Goal: Communication & Community: Answer question/provide support

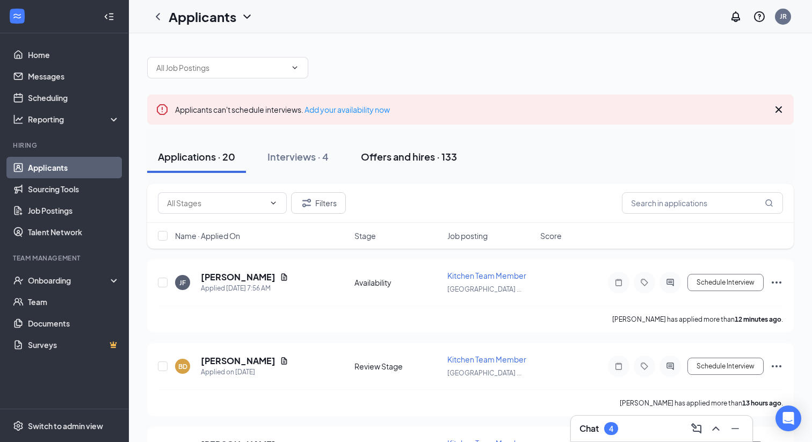
click at [387, 160] on div "Offers and hires · 133" at bounding box center [409, 156] width 96 height 13
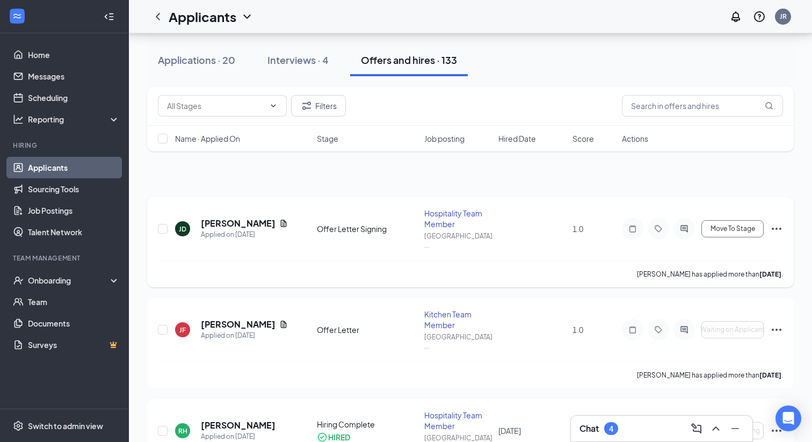
scroll to position [58, 0]
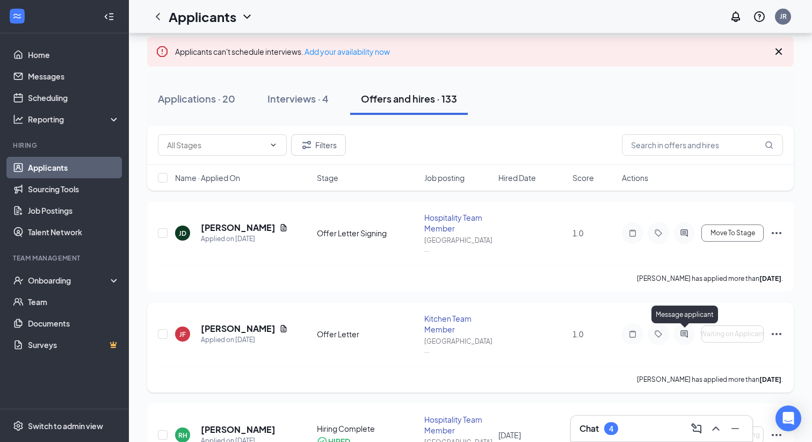
click at [685, 333] on icon "ActiveChat" at bounding box center [684, 334] width 13 height 9
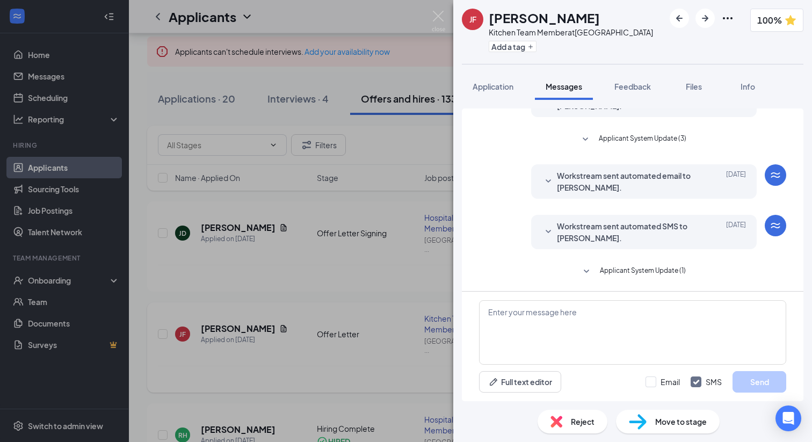
scroll to position [228, 0]
click at [437, 17] on img at bounding box center [438, 21] width 13 height 21
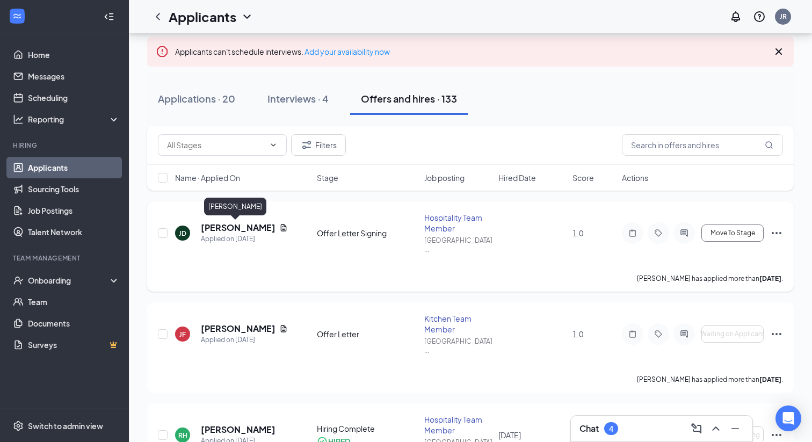
click at [246, 229] on h5 "[PERSON_NAME]" at bounding box center [238, 228] width 74 height 12
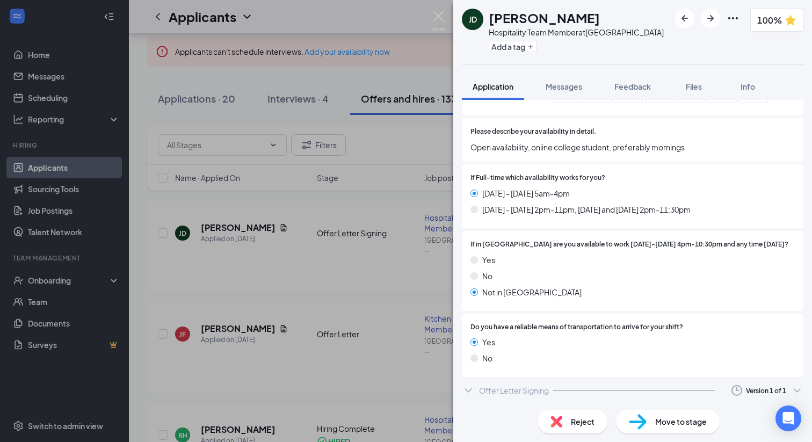
scroll to position [963, 0]
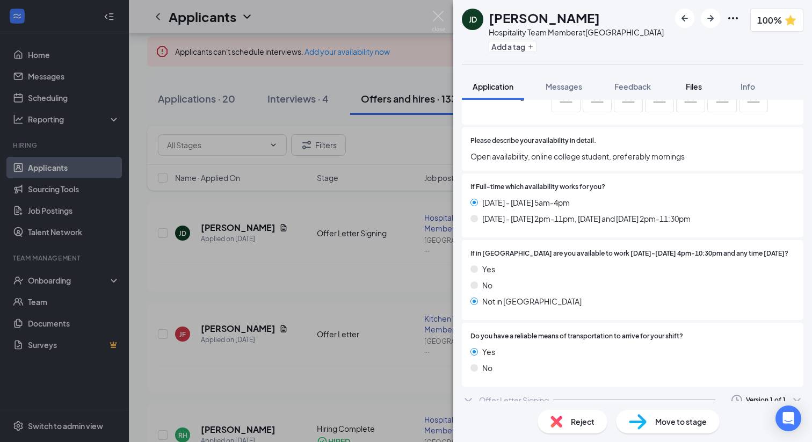
click at [702, 91] on span "Files" at bounding box center [694, 87] width 16 height 10
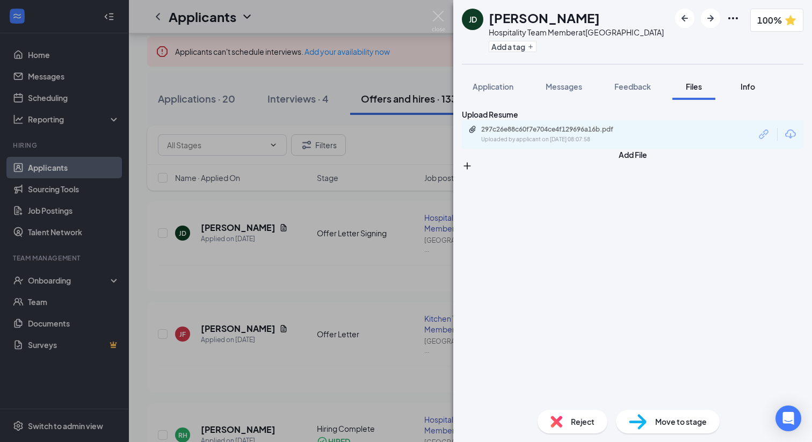
click at [751, 92] on div "Info" at bounding box center [747, 86] width 21 height 11
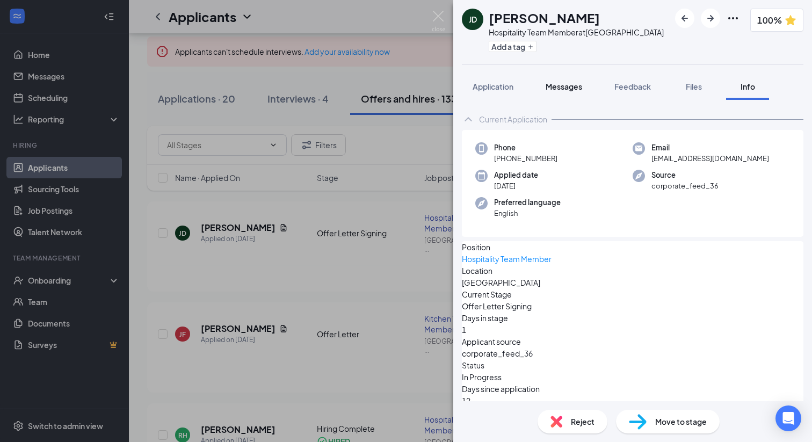
click at [568, 91] on span "Messages" at bounding box center [564, 87] width 37 height 10
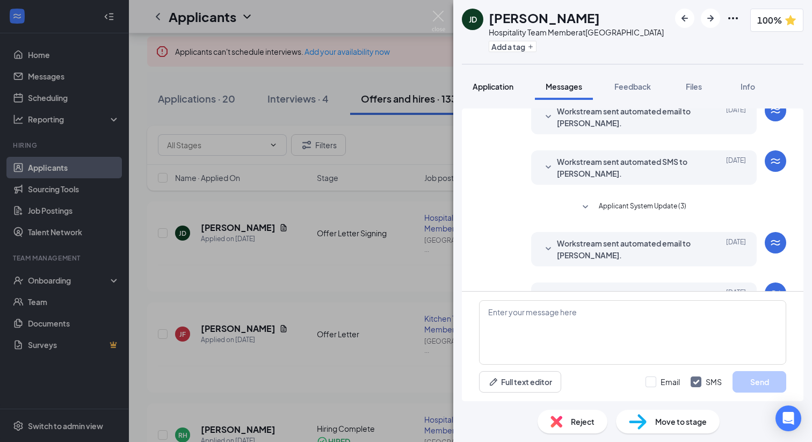
scroll to position [127, 0]
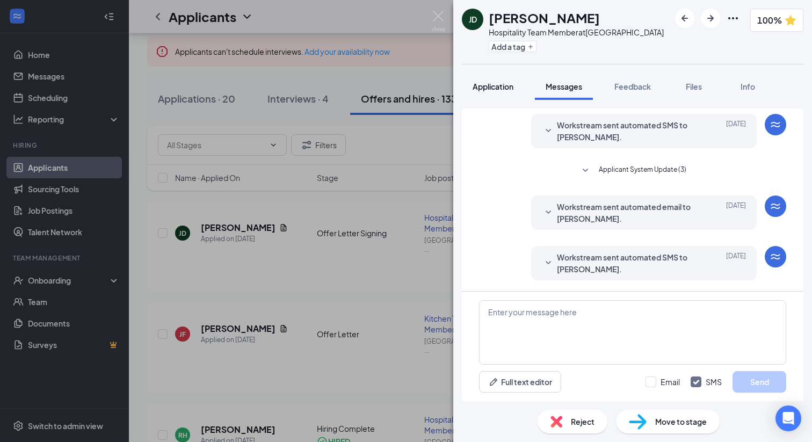
click at [495, 92] on div "Application" at bounding box center [493, 86] width 41 height 11
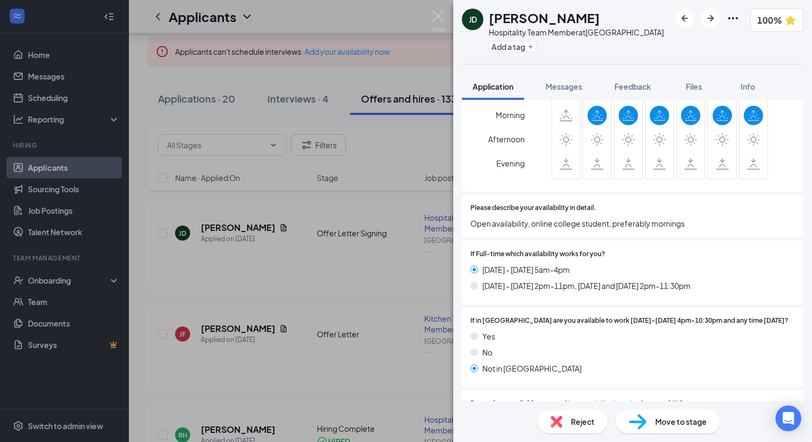
scroll to position [963, 0]
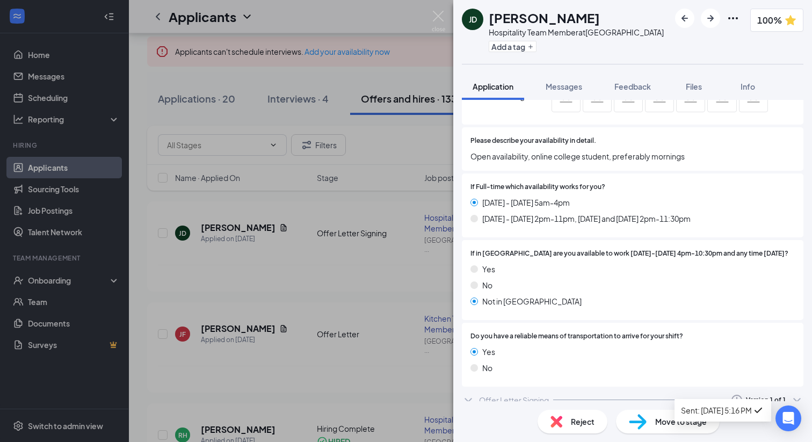
click at [797, 394] on icon "ChevronDown" at bounding box center [797, 400] width 13 height 13
click at [539, 395] on div "Offer Letter Signing" at bounding box center [514, 400] width 70 height 11
click at [764, 395] on div "Version 1 of 1" at bounding box center [766, 399] width 40 height 9
click at [560, 91] on span "Messages" at bounding box center [564, 87] width 37 height 10
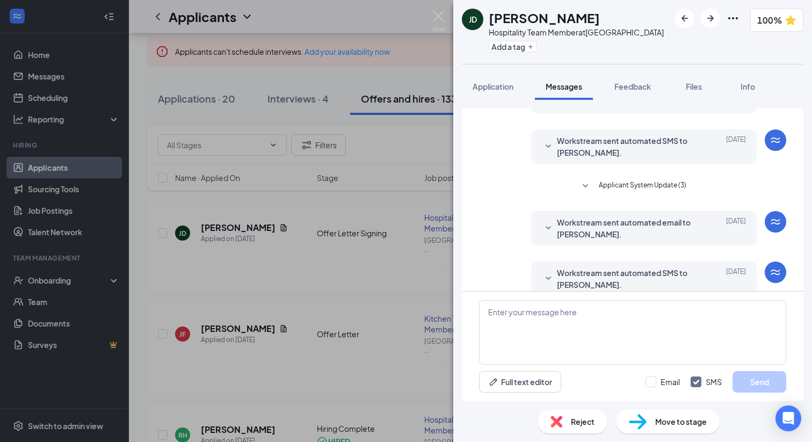
scroll to position [127, 0]
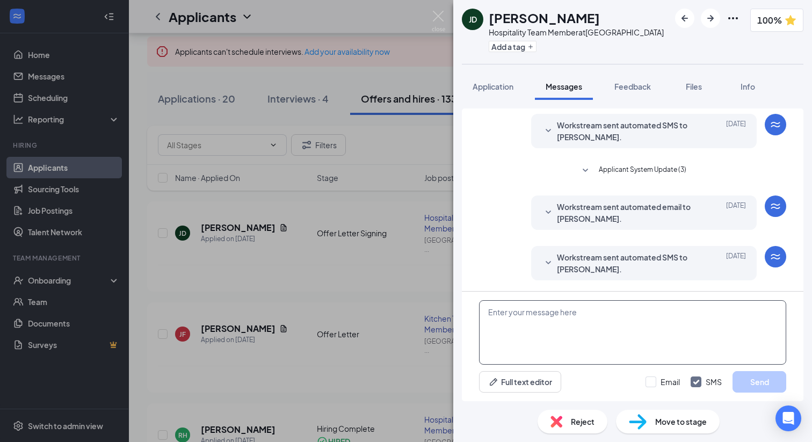
click at [522, 318] on textarea at bounding box center [632, 332] width 307 height 64
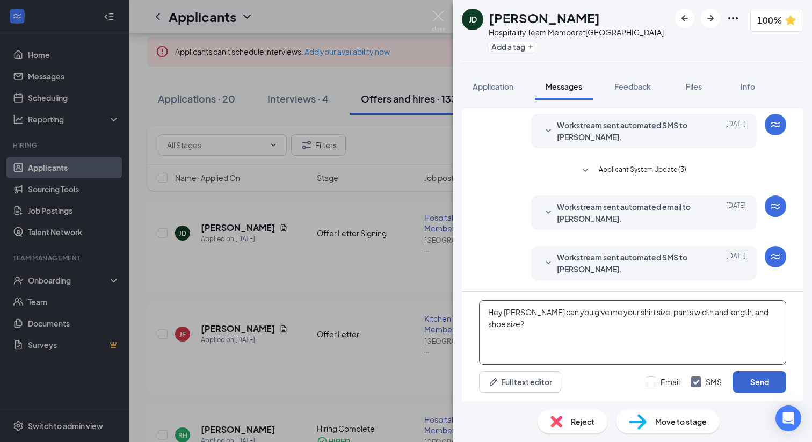
type textarea "Hey [PERSON_NAME] can you give me your shirt size, pants width and length, and …"
click at [768, 383] on button "Send" at bounding box center [760, 381] width 54 height 21
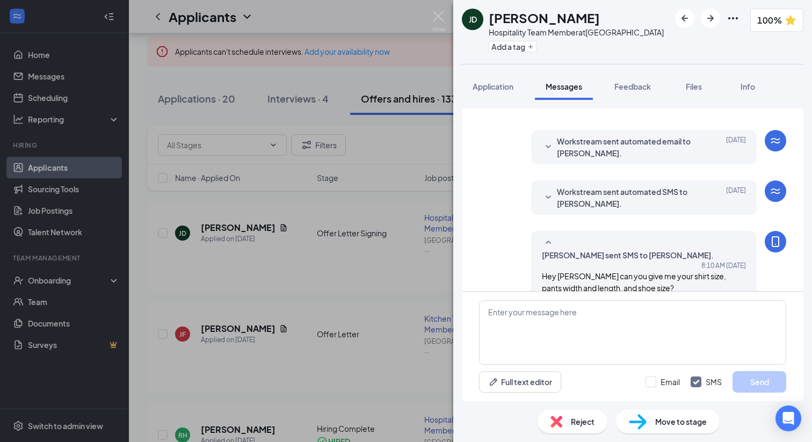
scroll to position [207, 0]
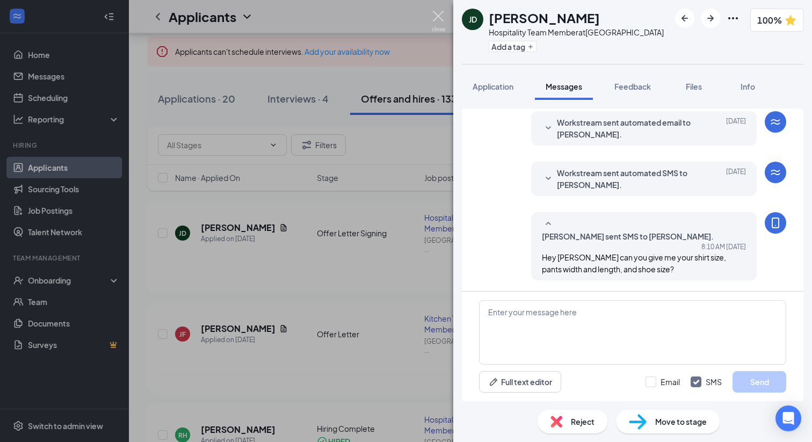
click at [439, 14] on img at bounding box center [438, 21] width 13 height 21
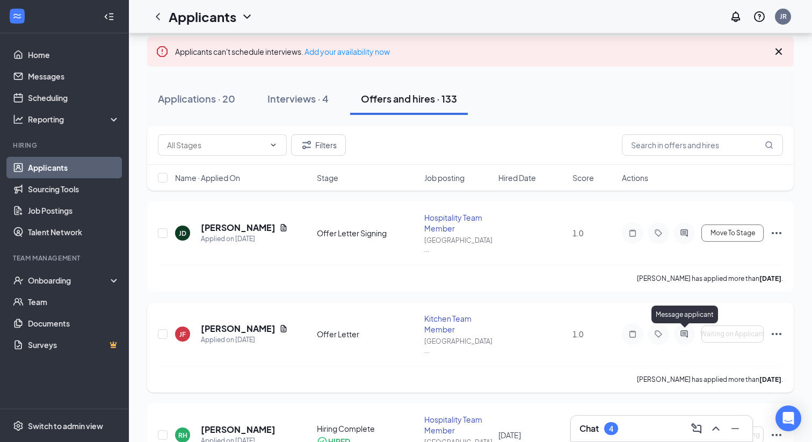
click at [688, 337] on icon "ActiveChat" at bounding box center [684, 334] width 13 height 9
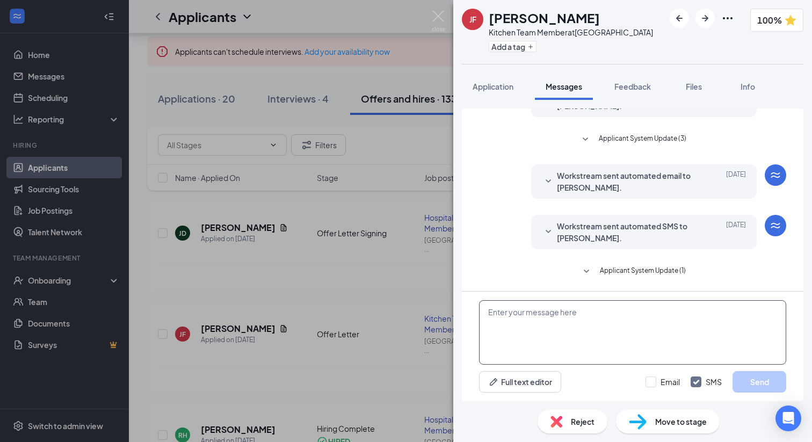
scroll to position [228, 0]
click at [619, 325] on textarea at bounding box center [632, 332] width 307 height 64
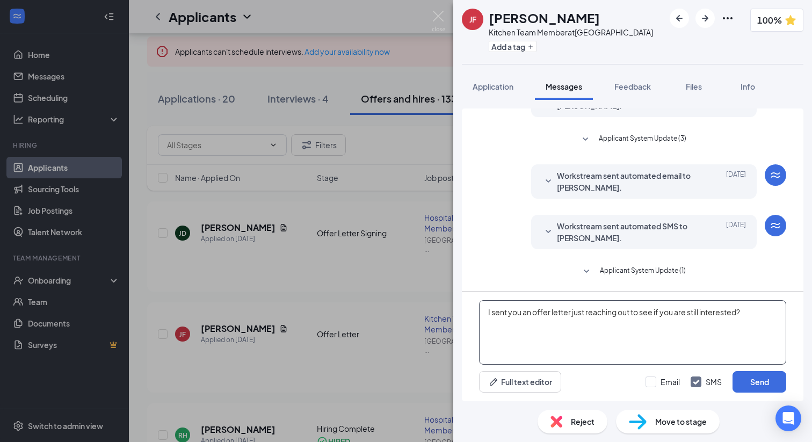
click at [570, 312] on textarea "I sent you an offer letter just reaching out to see if you are still interested?" at bounding box center [632, 332] width 307 height 64
type textarea "I sent you an offer letter, just reaching out to see if you are still intereste…"
click at [760, 376] on button "Send" at bounding box center [760, 381] width 54 height 21
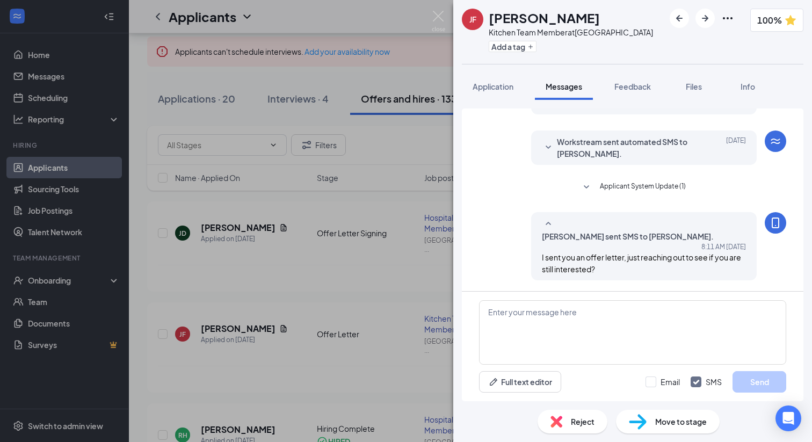
scroll to position [308, 0]
click at [437, 16] on img at bounding box center [438, 21] width 13 height 21
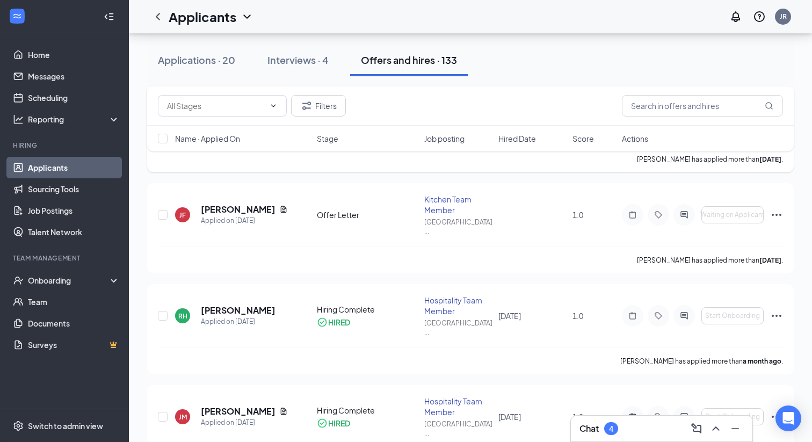
scroll to position [178, 0]
click at [777, 314] on icon "Ellipses" at bounding box center [777, 315] width 10 height 2
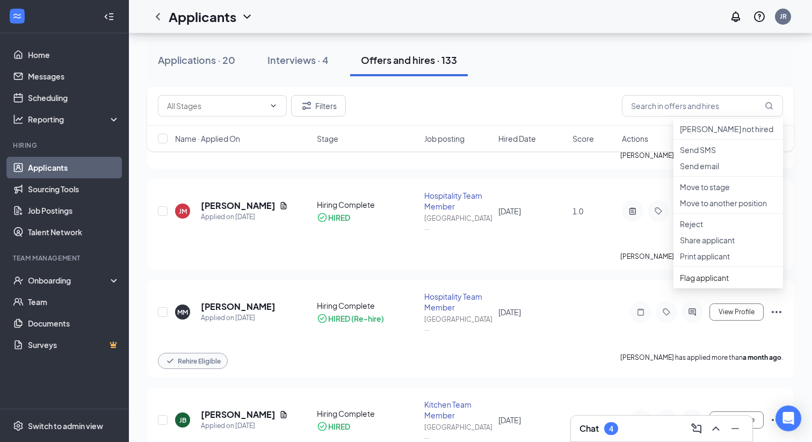
scroll to position [385, 0]
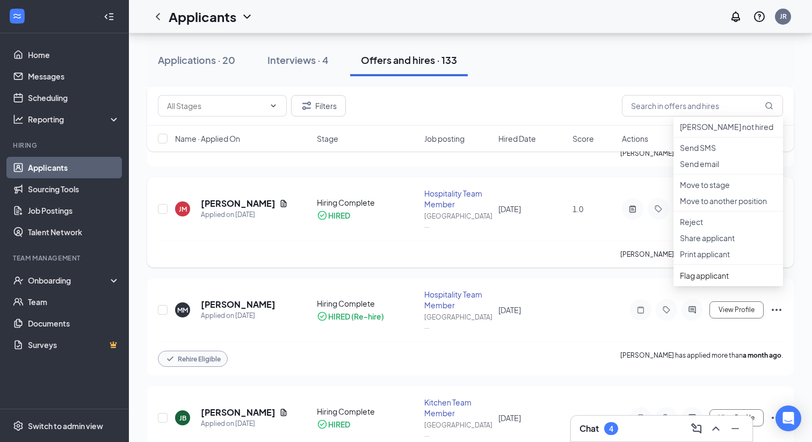
click at [621, 266] on div "[PERSON_NAME] has applied more than a month ago ." at bounding box center [470, 254] width 625 height 27
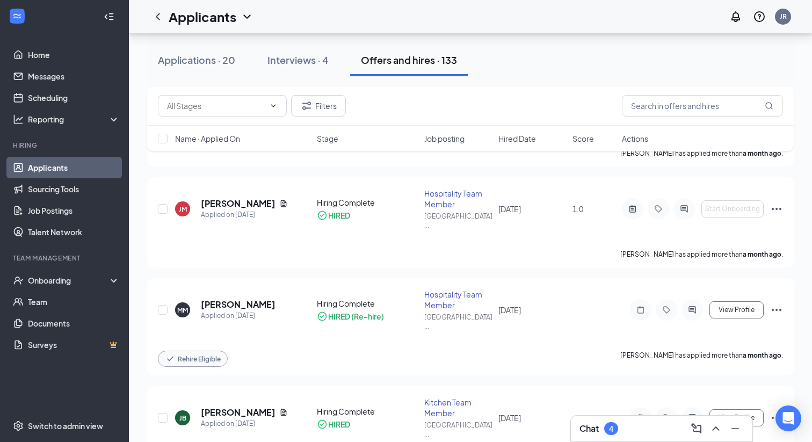
click at [643, 421] on div "Chat 4" at bounding box center [662, 428] width 164 height 17
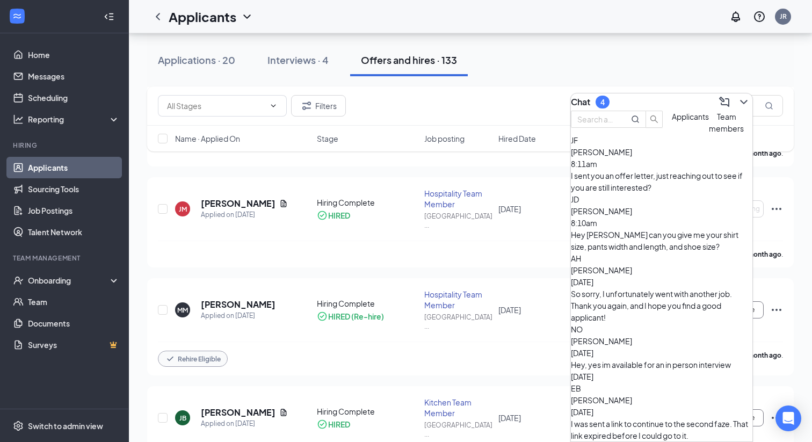
click at [632, 336] on span "[PERSON_NAME]" at bounding box center [601, 341] width 61 height 10
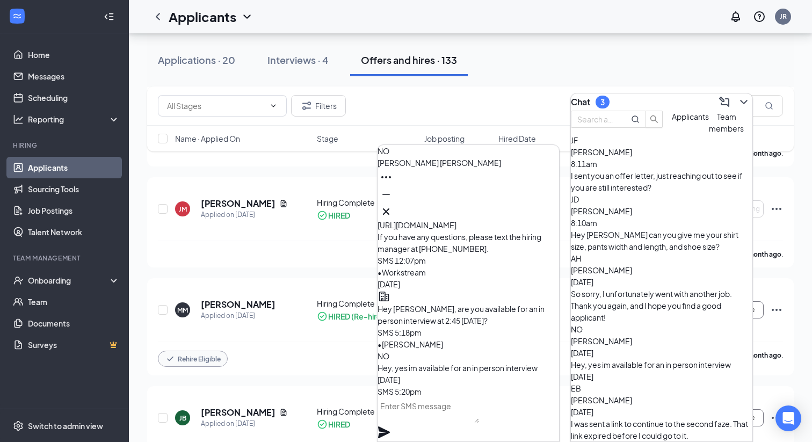
click at [647, 288] on div "So sorry, I unfortunately went with another job. Thank you again, and I hope yo…" at bounding box center [662, 305] width 182 height 35
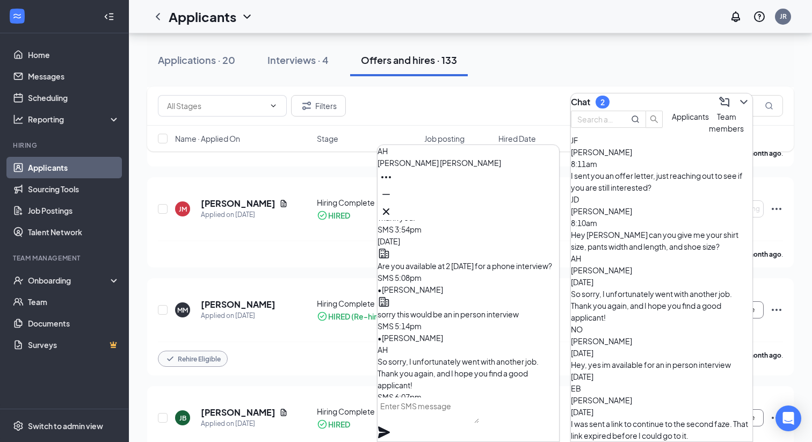
scroll to position [0, 0]
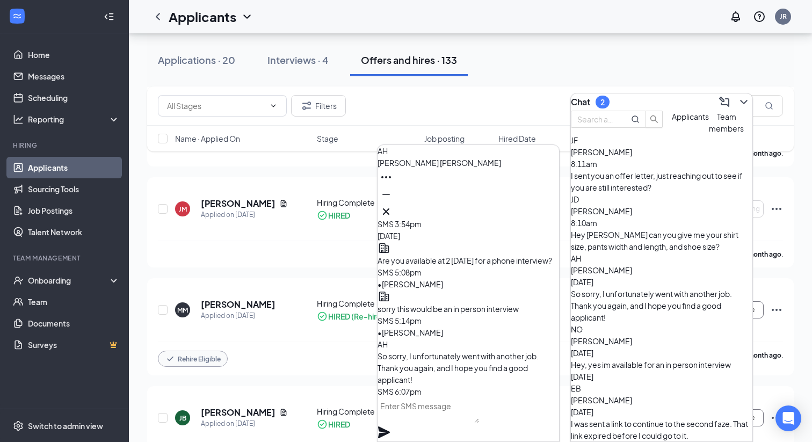
click at [631, 394] on div "[PERSON_NAME] [DATE] I was sent a link to continue to the second faze. That lin…" at bounding box center [662, 417] width 182 height 47
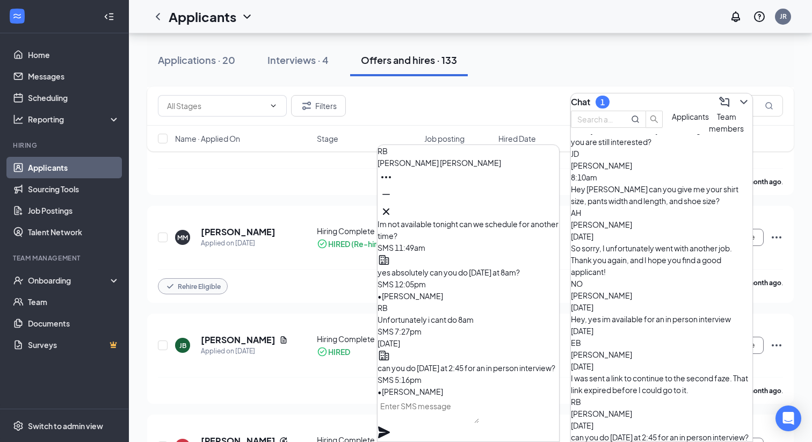
scroll to position [64, 0]
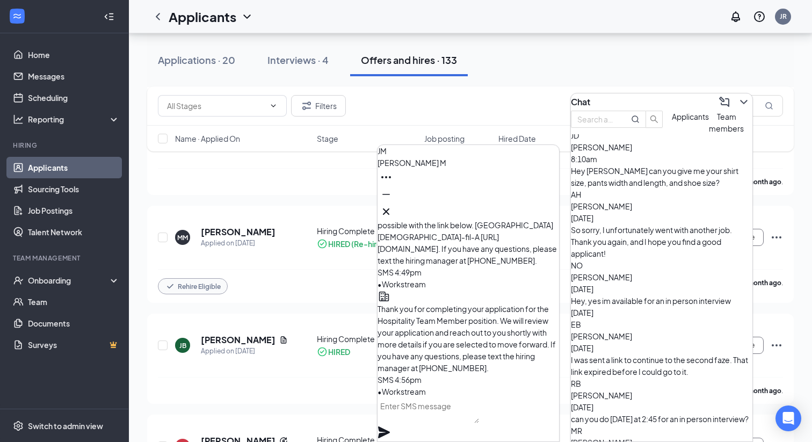
scroll to position [0, 0]
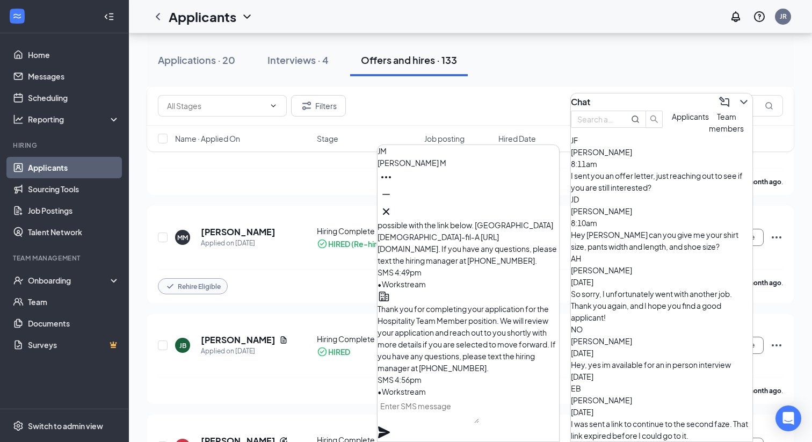
click at [637, 191] on div "I sent you an offer letter, just reaching out to see if you are still intereste…" at bounding box center [662, 182] width 182 height 24
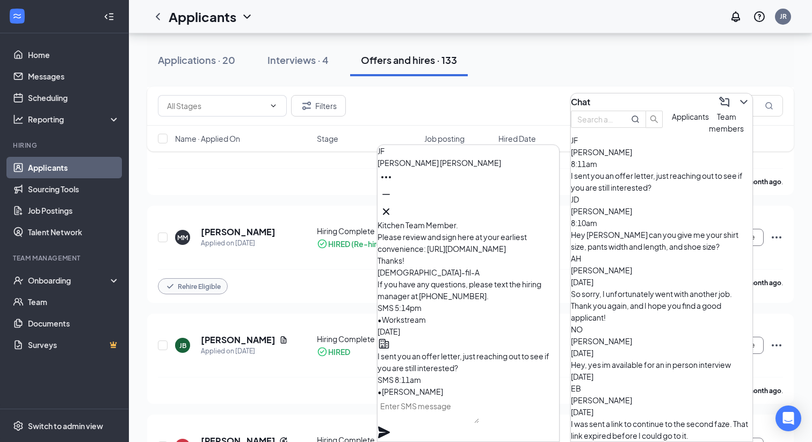
click at [632, 216] on span "[PERSON_NAME]" at bounding box center [601, 211] width 61 height 10
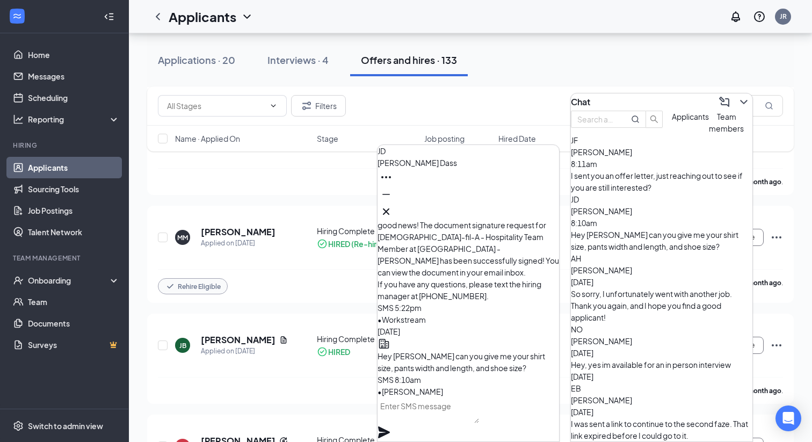
click at [638, 288] on div "So sorry, I unfortunately went with another job. Thank you again, and I hope yo…" at bounding box center [662, 305] width 182 height 35
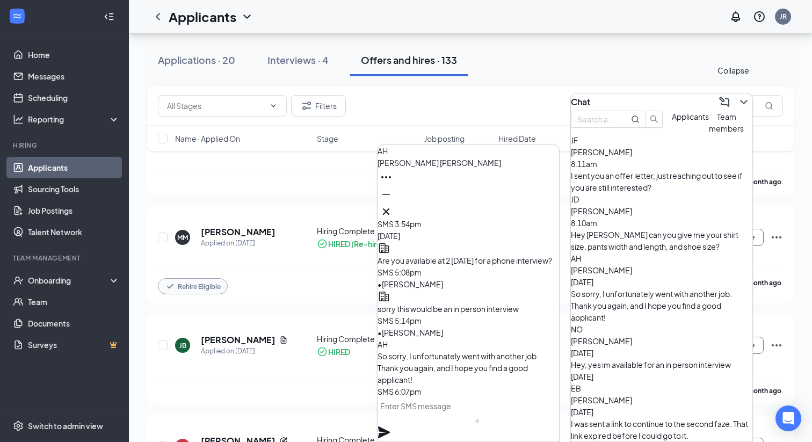
click at [738, 96] on icon "ChevronDown" at bounding box center [744, 102] width 13 height 13
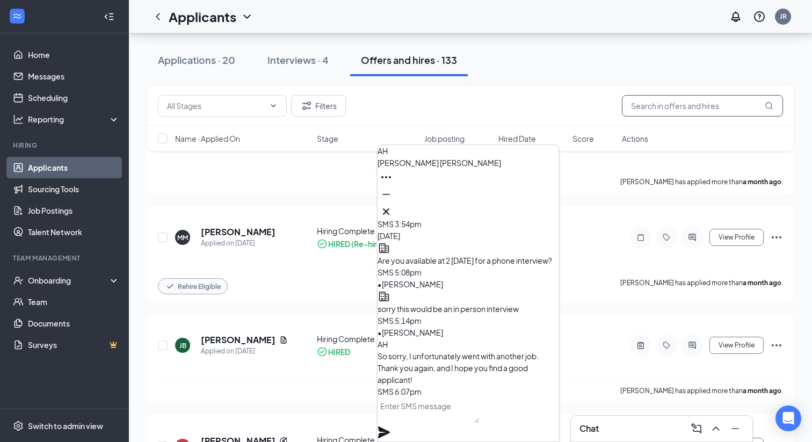
click at [717, 105] on input "text" at bounding box center [702, 105] width 161 height 21
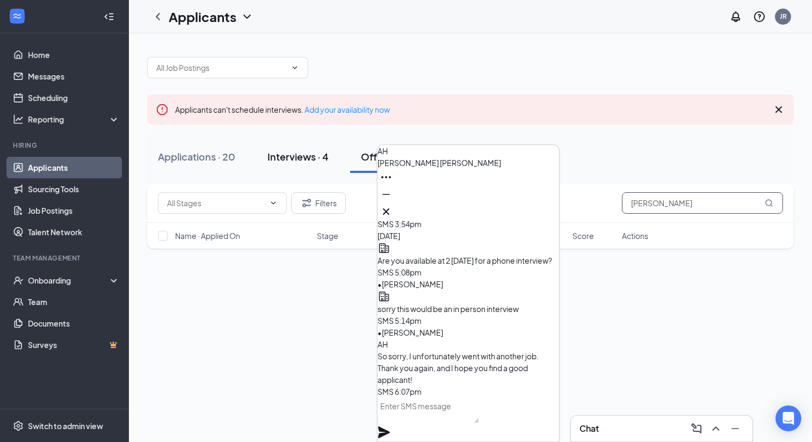
type input "[PERSON_NAME]"
click at [297, 154] on div "Interviews · 4" at bounding box center [298, 156] width 61 height 13
click at [676, 207] on input "[PERSON_NAME]" at bounding box center [702, 202] width 161 height 21
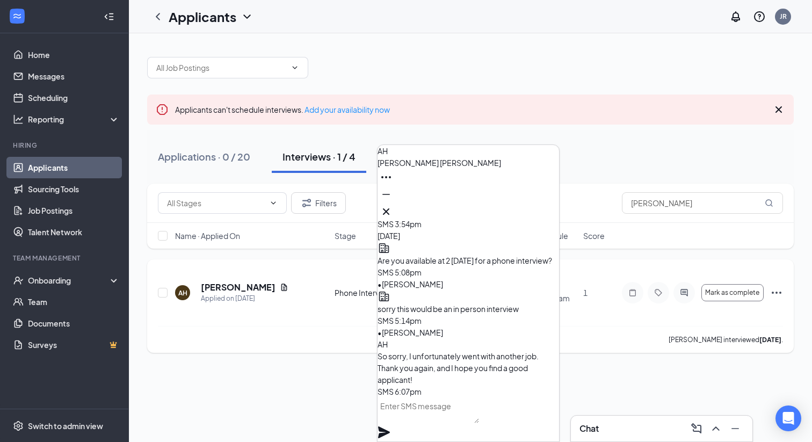
click at [776, 287] on icon "Ellipses" at bounding box center [776, 292] width 13 height 13
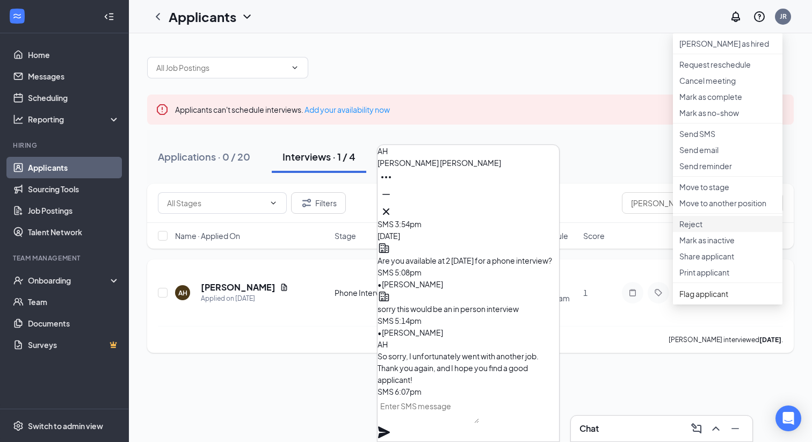
click at [710, 229] on p "Reject" at bounding box center [728, 224] width 97 height 11
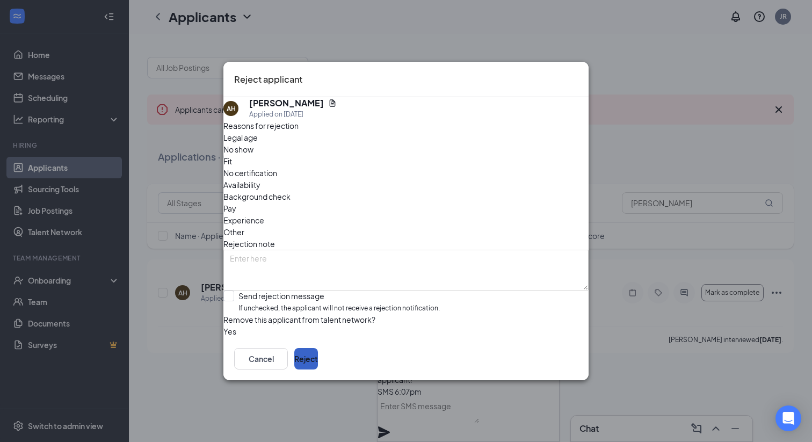
click at [318, 366] on button "Reject" at bounding box center [306, 358] width 24 height 21
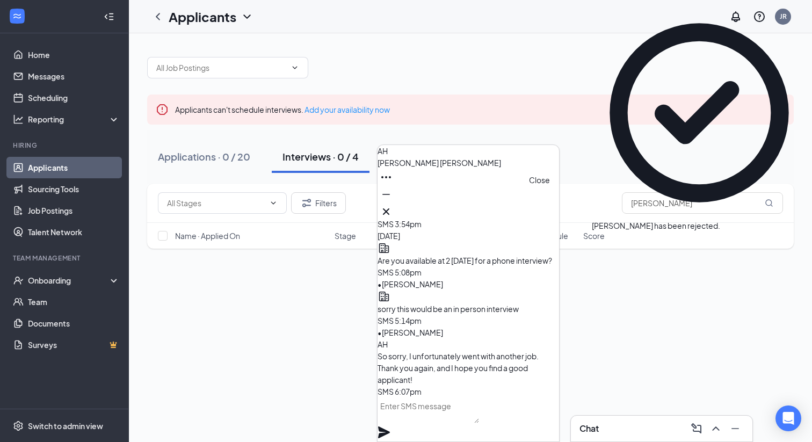
click at [393, 208] on icon "Cross" at bounding box center [386, 211] width 13 height 13
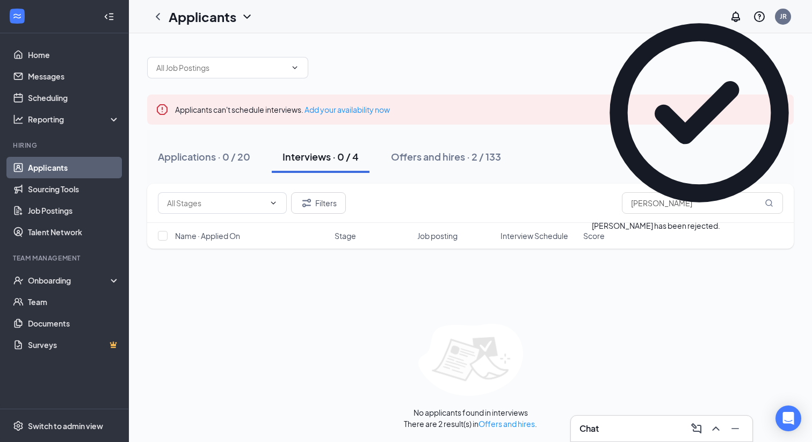
click at [599, 442] on div "Chat" at bounding box center [662, 428] width 183 height 27
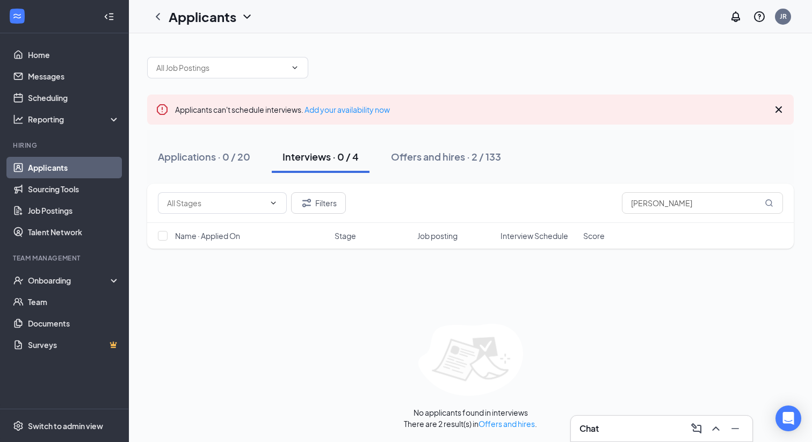
click at [603, 428] on div "Chat" at bounding box center [662, 428] width 164 height 17
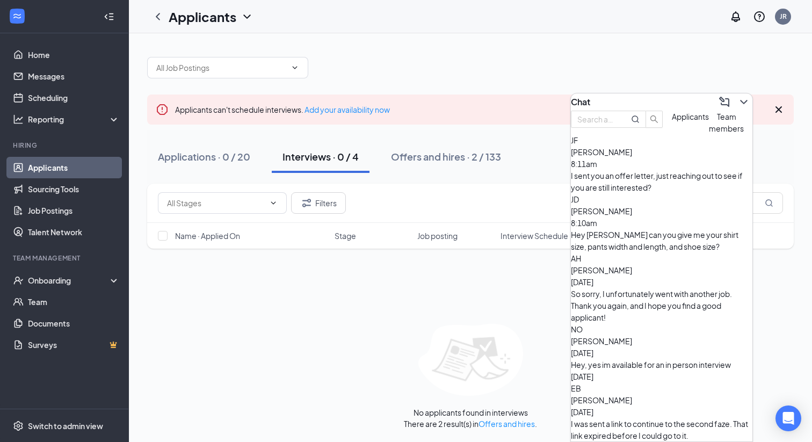
click at [632, 265] on span "[PERSON_NAME]" at bounding box center [601, 270] width 61 height 10
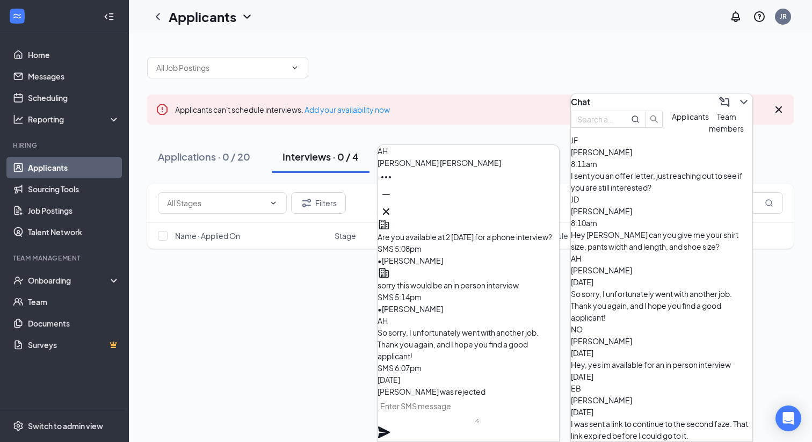
click at [631, 359] on div "Hey, yes im available for an in person interview [DATE]" at bounding box center [662, 371] width 182 height 24
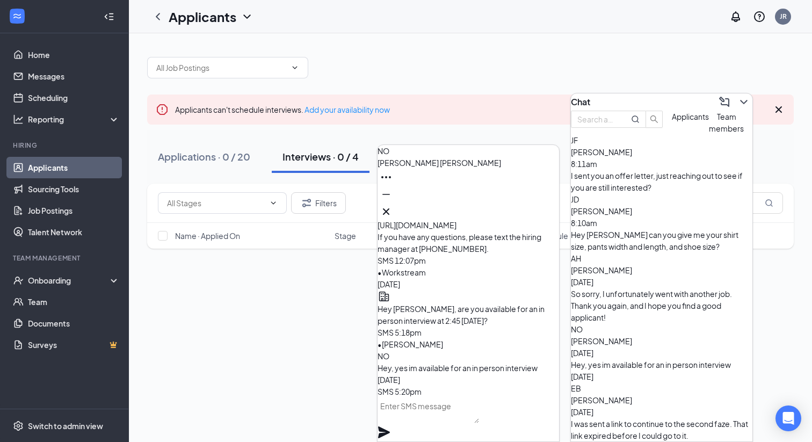
click at [628, 418] on div "I was sent a link to continue to the second faze. That link expired before I co…" at bounding box center [662, 430] width 182 height 24
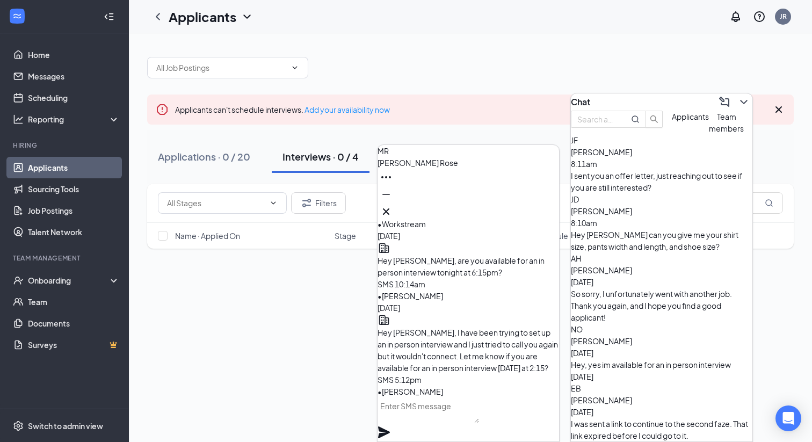
click at [650, 253] on div "AH [PERSON_NAME] [DATE] So sorry, I unfortunately went with another job. Thank …" at bounding box center [662, 288] width 182 height 71
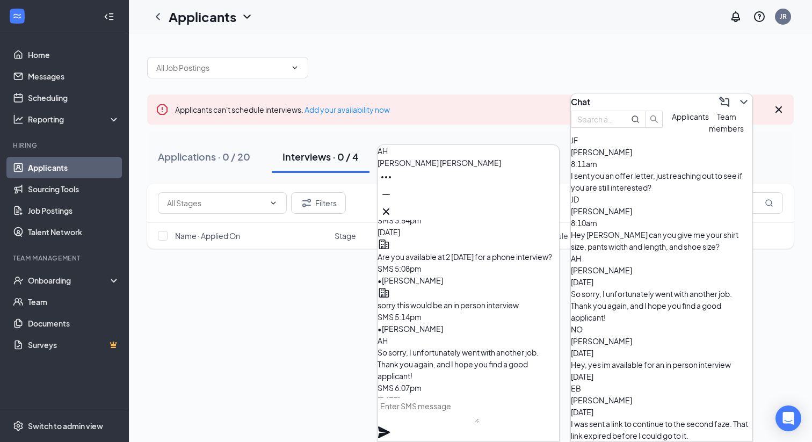
scroll to position [-16, 0]
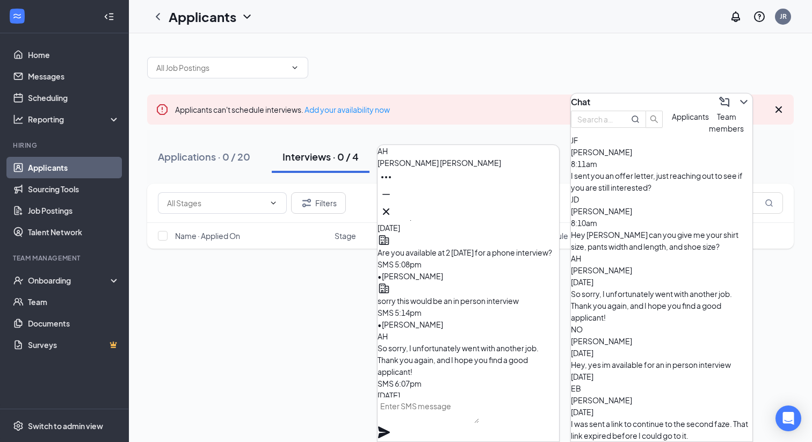
click at [632, 336] on span "[PERSON_NAME]" at bounding box center [601, 341] width 61 height 10
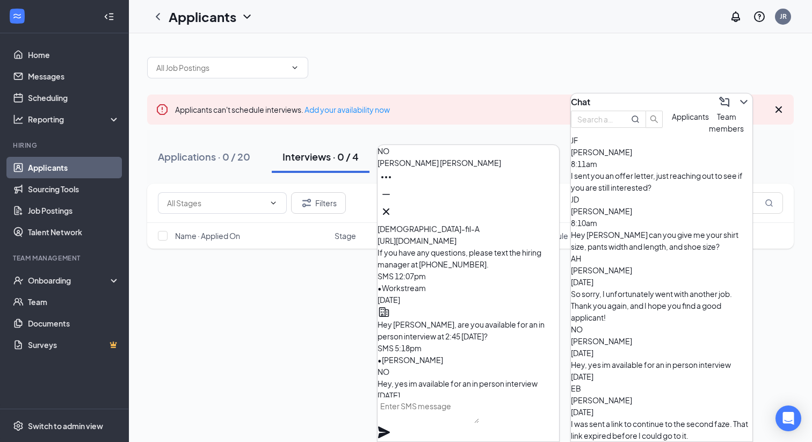
click at [478, 420] on textarea at bounding box center [429, 411] width 102 height 26
type textarea "H"
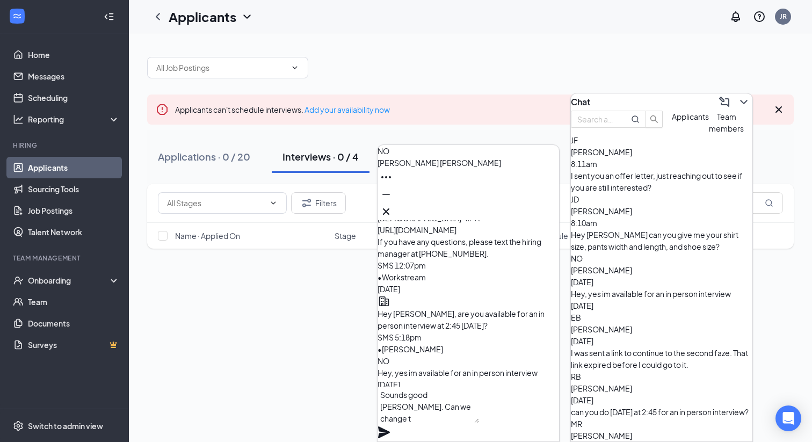
scroll to position [-26, 0]
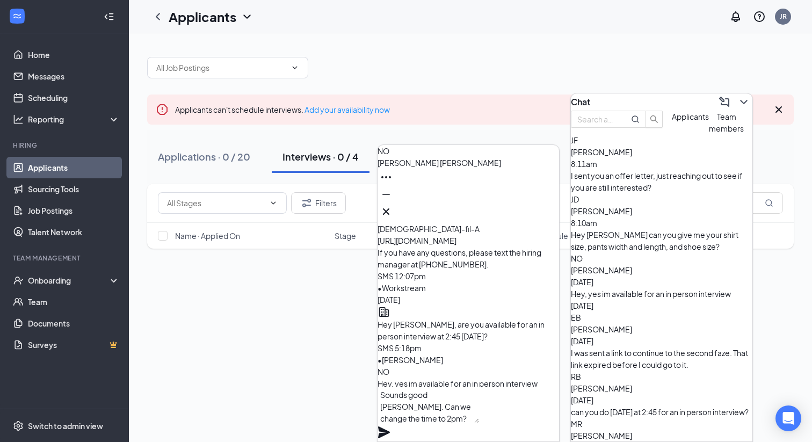
type textarea "Sounds good [PERSON_NAME]. Can we change the time to 2pm?"
click at [391, 426] on icon "Plane" at bounding box center [384, 432] width 13 height 13
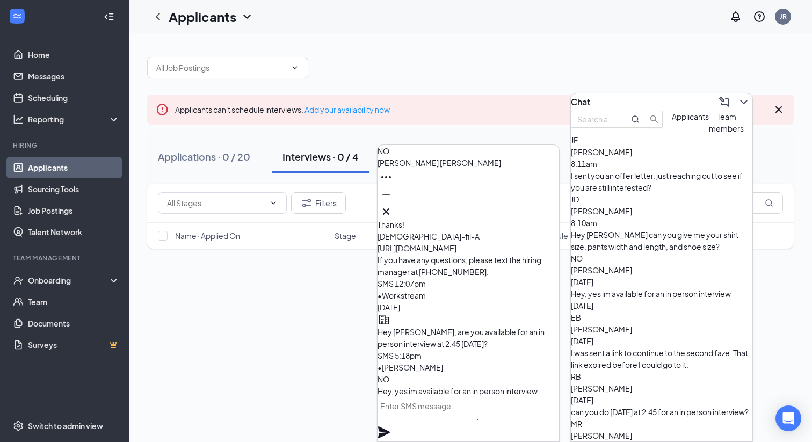
scroll to position [0, 0]
